Goal: Information Seeking & Learning: Compare options

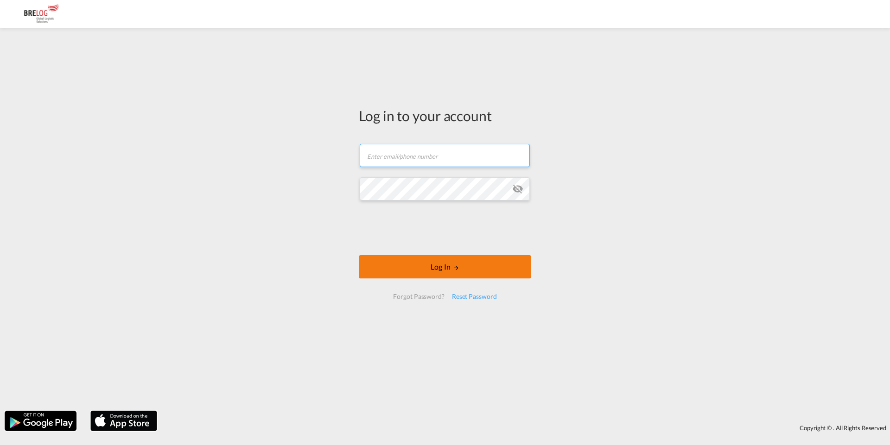
type input "[EMAIL_ADDRESS][DOMAIN_NAME]"
click at [443, 261] on button "Log In" at bounding box center [445, 266] width 172 height 23
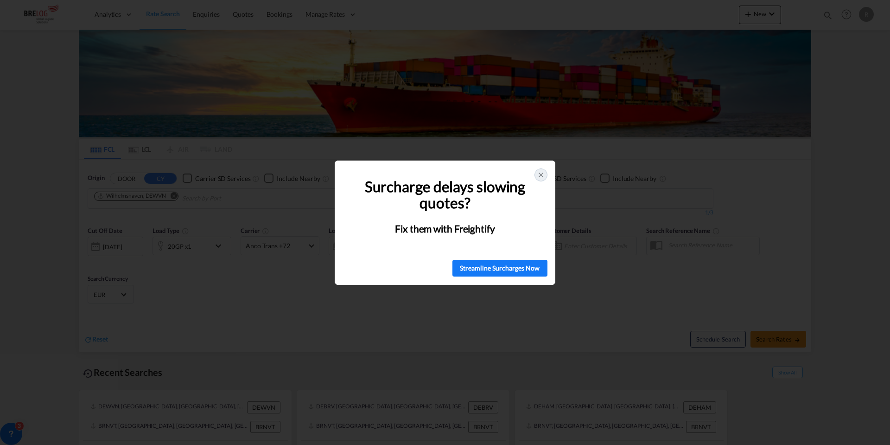
click at [542, 172] on icon at bounding box center [540, 174] width 7 height 7
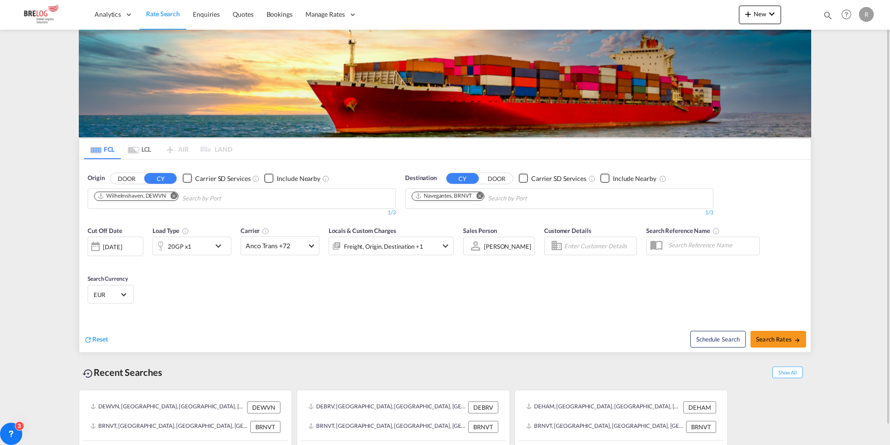
click at [175, 194] on md-icon "Remove" at bounding box center [173, 195] width 7 height 7
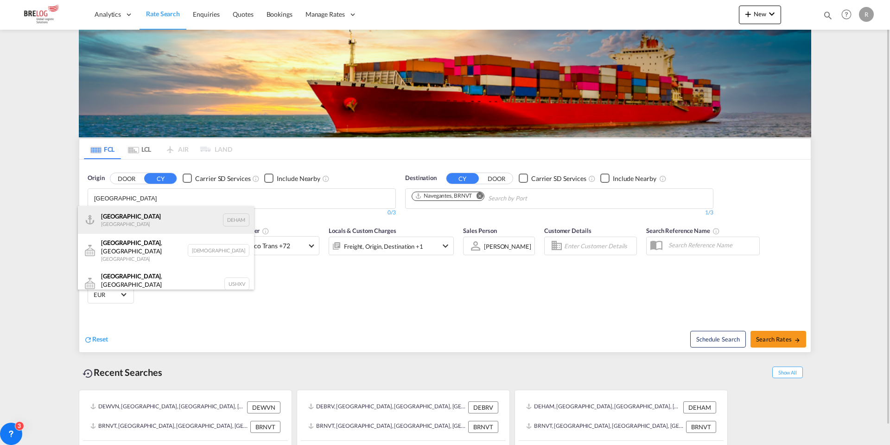
type input "[GEOGRAPHIC_DATA]"
click at [151, 216] on div "[GEOGRAPHIC_DATA] [GEOGRAPHIC_DATA] DEHAM" at bounding box center [166, 220] width 176 height 28
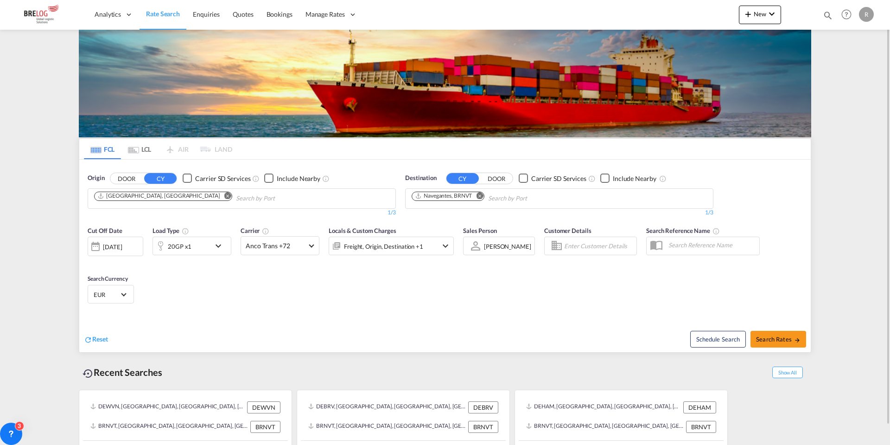
click at [481, 194] on md-icon "Remove" at bounding box center [479, 195] width 7 height 7
click at [218, 192] on button "Remove" at bounding box center [225, 196] width 14 height 9
click at [135, 198] on input "Chips input." at bounding box center [138, 198] width 88 height 15
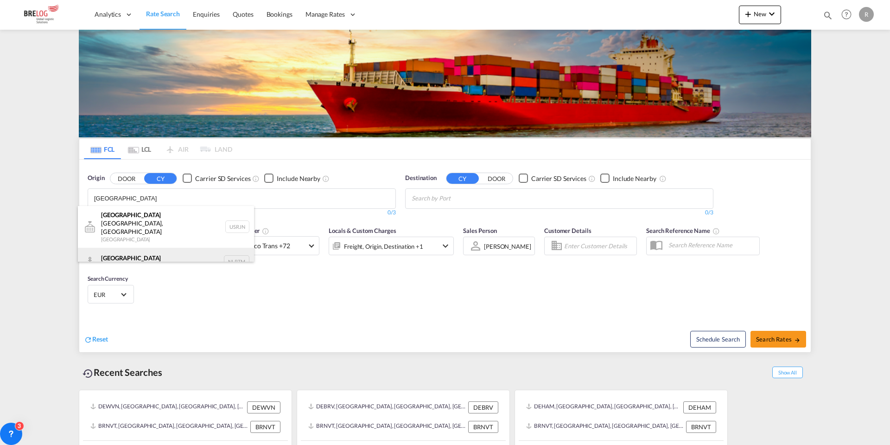
type input "[GEOGRAPHIC_DATA]"
drag, startPoint x: 129, startPoint y: 247, endPoint x: 356, endPoint y: 217, distance: 228.8
click at [128, 248] on div "[GEOGRAPHIC_DATA] [GEOGRAPHIC_DATA] NLRTM" at bounding box center [166, 262] width 176 height 28
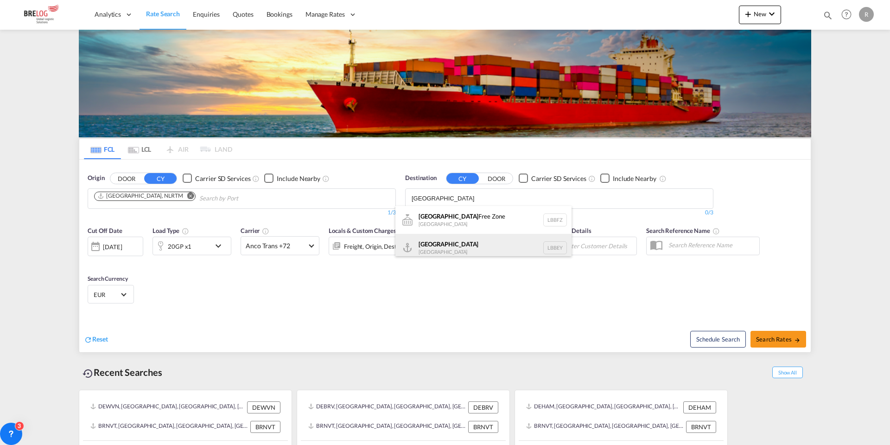
type input "[GEOGRAPHIC_DATA]"
click at [454, 246] on div "Beirut [GEOGRAPHIC_DATA] LBBEY" at bounding box center [483, 248] width 176 height 28
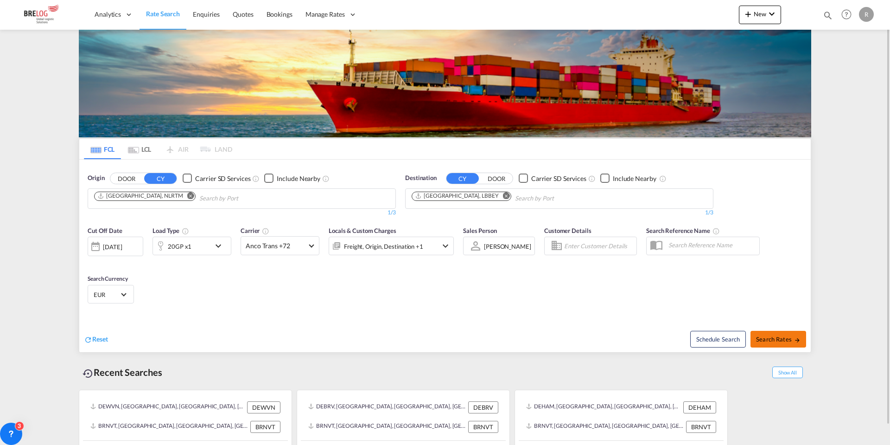
click at [764, 338] on span "Search Rates" at bounding box center [778, 338] width 45 height 7
type input "NLRTM to LBBEY / [DATE]"
